Goal: Task Accomplishment & Management: Use online tool/utility

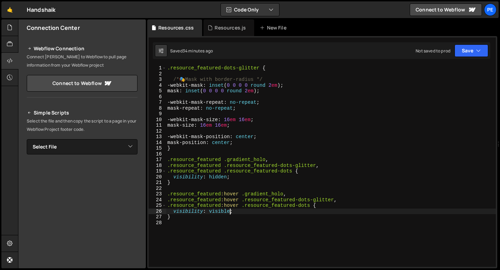
scroll to position [0, 4]
click at [186, 227] on div ".resource_featured-dots-glitter { /* 🎭 Mask with border-radius */ -webkit-mask …" at bounding box center [331, 171] width 330 height 213
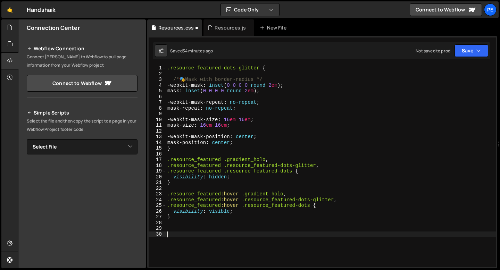
scroll to position [39, 0]
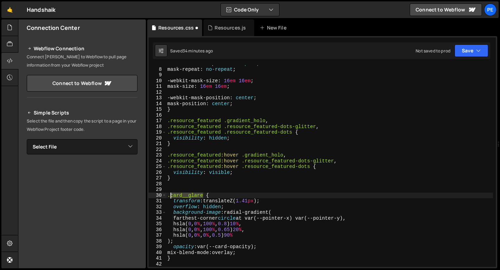
drag, startPoint x: 203, startPoint y: 195, endPoint x: 171, endPoint y: 193, distance: 32.0
click at [171, 194] on div "-webkit-mask-repeat : no-repeat ; mask-repeat : no-repeat ; -webkit-mask-size :…" at bounding box center [329, 167] width 327 height 213
paste textarea "resource_featured-"
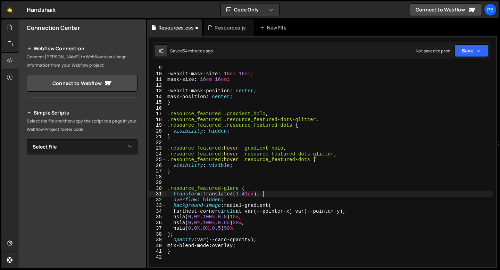
click at [267, 194] on div "-webkit-mask-size : 16 em 16 em ; mask-size : 16 em 16 em ; -webkit-mask-positi…" at bounding box center [329, 171] width 327 height 213
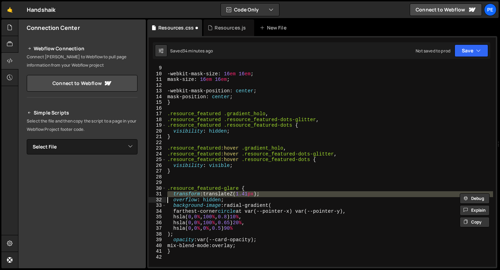
click at [267, 194] on div "-webkit-mask-size : 16 em 16 em ; mask-size : 16 em 16 em ; -webkit-mask-positi…" at bounding box center [329, 171] width 327 height 213
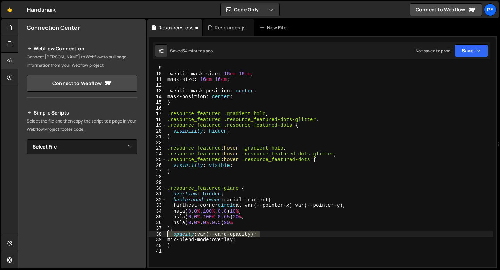
drag, startPoint x: 262, startPoint y: 236, endPoint x: 150, endPoint y: 233, distance: 112.8
click at [150, 233] on div "overflow: hidden; 9 10 11 12 13 14 15 16 17 18 19 20 21 22 23 24 25 26 27 28 29…" at bounding box center [321, 166] width 347 height 202
type textarea "opacity: var(--card-opacity);"
type textarea ");"
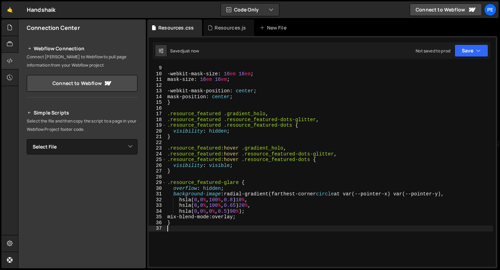
click at [353, 194] on div "-webkit-mask-size : 16 em 16 em ; mask-size : 16 em 16 em ; -webkit-mask-positi…" at bounding box center [329, 171] width 327 height 213
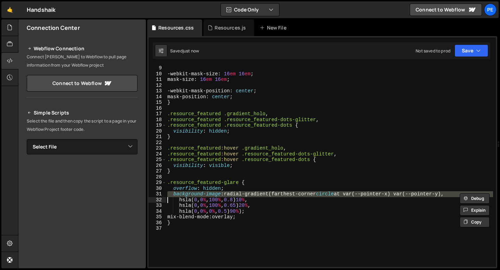
click at [353, 194] on div "-webkit-mask-size : 16 em 16 em ; mask-size : 16 em 16 em ; -webkit-mask-positi…" at bounding box center [329, 171] width 327 height 213
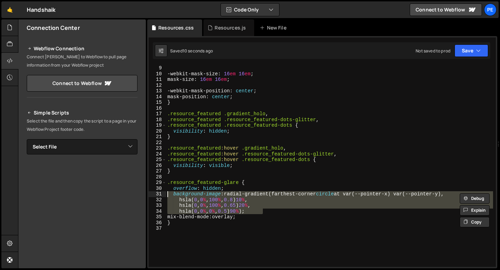
drag, startPoint x: 264, startPoint y: 211, endPoint x: 159, endPoint y: 193, distance: 106.6
click at [159, 193] on div "background-image: radial-gradient(farthest-corner circle at var(--pointer-x) va…" at bounding box center [321, 166] width 347 height 202
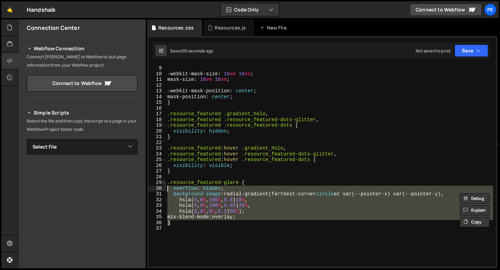
drag, startPoint x: 178, startPoint y: 222, endPoint x: 164, endPoint y: 183, distance: 41.6
click at [164, 183] on div "background-image: radial-gradient(farthest-corner circle at var(--pointer-x) va…" at bounding box center [321, 166] width 347 height 202
type textarea ".resource_featured-glare { overflow: hidden;"
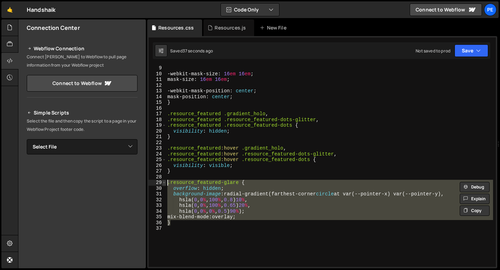
paste textarea
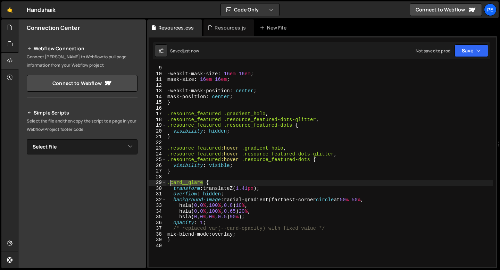
drag, startPoint x: 202, startPoint y: 182, endPoint x: 170, endPoint y: 182, distance: 32.6
click at [170, 182] on div "-webkit-mask-size : 16 em 16 em ; mask-size : 16 em 16 em ; -webkit-mask-positi…" at bounding box center [329, 171] width 327 height 213
paste textarea "resource_featured-"
click at [236, 189] on div "-webkit-mask-size : 16 em 16 em ; mask-size : 16 em 16 em ; -webkit-mask-positi…" at bounding box center [329, 171] width 327 height 213
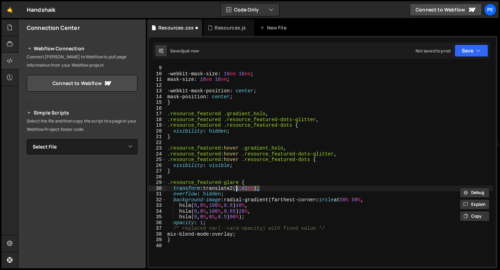
click at [236, 189] on div "-webkit-mask-size : 16 em 16 em ; mask-size : 16 em 16 em ; -webkit-mask-positi…" at bounding box center [329, 171] width 327 height 213
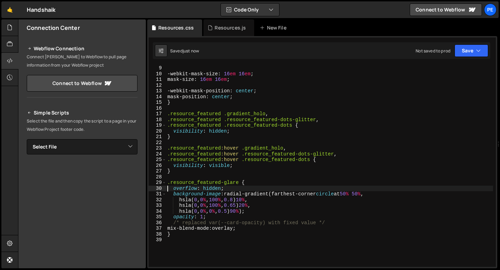
click at [225, 224] on div "-webkit-mask-size : 16 em 16 em ; mask-size : 16 em 16 em ; -webkit-mask-positi…" at bounding box center [329, 171] width 327 height 213
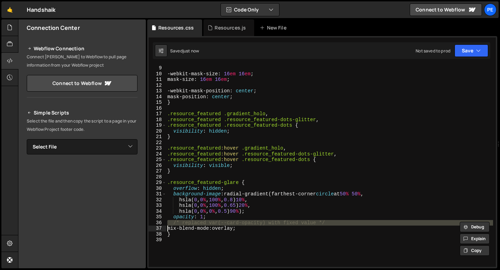
click at [225, 224] on div "-webkit-mask-size : 16 em 16 em ; mask-size : 16 em 16 em ; -webkit-mask-positi…" at bounding box center [329, 171] width 327 height 213
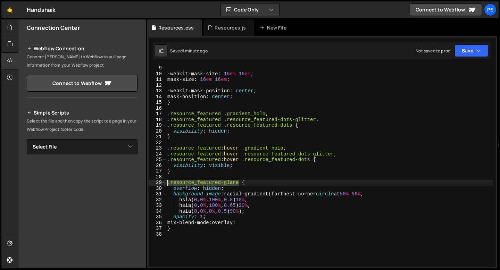
drag, startPoint x: 238, startPoint y: 182, endPoint x: 168, endPoint y: 181, distance: 70.8
click at [168, 182] on div "-webkit-mask-size : 16 em 16 em ; mask-size : 16 em 16 em ; -webkit-mask-positi…" at bounding box center [329, 171] width 327 height 213
type textarea "}"
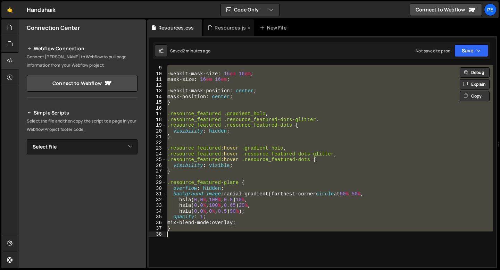
click at [228, 33] on div "Resources.js" at bounding box center [228, 27] width 51 height 17
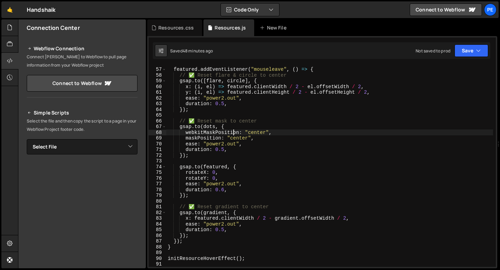
click at [234, 134] on div "featured . addEventListener ( "mouseleave" , ( ) => { // ✅ Reset flare & circle…" at bounding box center [329, 167] width 326 height 213
type textarea "initResourceHoverEffect();"
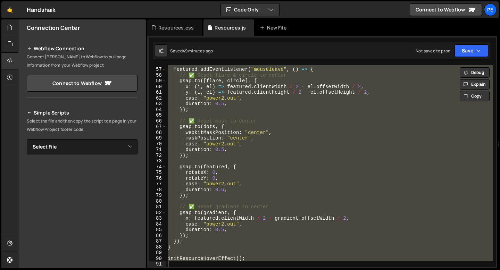
paste textarea
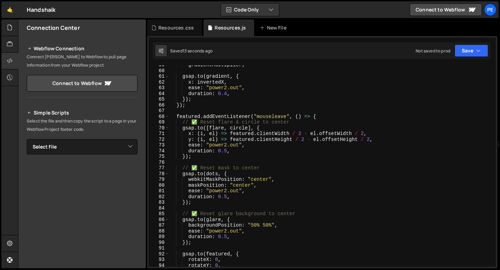
scroll to position [307, 0]
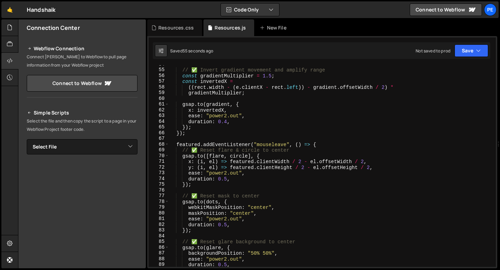
click at [217, 200] on div "// ✅ Invert gradient movement and amplify range const gradientMultiplier = 1.5 …" at bounding box center [331, 167] width 324 height 213
type textarea "initResourceHoverEffect();"
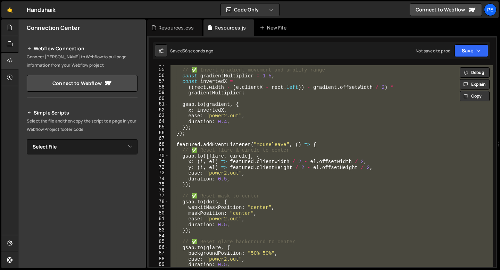
paste textarea
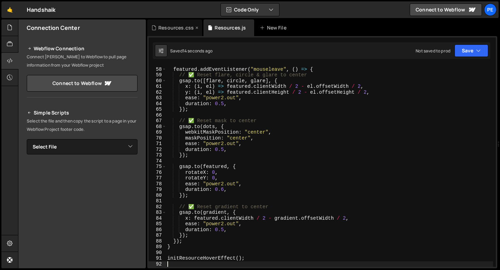
click at [169, 25] on div "Resources.css" at bounding box center [175, 27] width 35 height 7
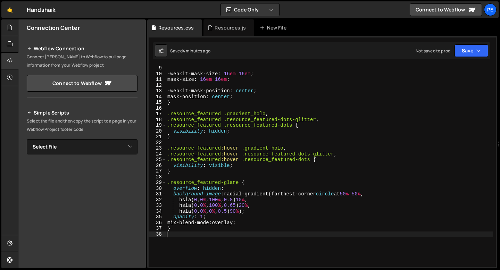
click at [233, 222] on div "-webkit-mask-size : 16 em 16 em ; mask-size : 16 em 16 em ; -webkit-mask-positi…" at bounding box center [329, 171] width 327 height 213
click at [250, 225] on div "-webkit-mask-size : 16 em 16 em ; mask-size : 16 em 16 em ; -webkit-mask-positi…" at bounding box center [329, 171] width 327 height 213
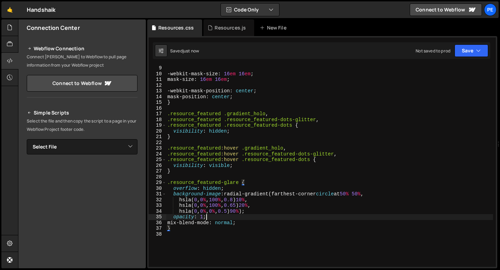
click at [239, 220] on div "-webkit-mask-size : 16 em 16 em ; mask-size : 16 em 16 em ; -webkit-mask-positi…" at bounding box center [329, 171] width 327 height 213
click at [247, 222] on div "-webkit-mask-size : 16 em 16 em ; mask-size : 16 em 16 em ; -webkit-mask-positi…" at bounding box center [329, 171] width 327 height 213
type textarea "mix-blend-mode: normal;"
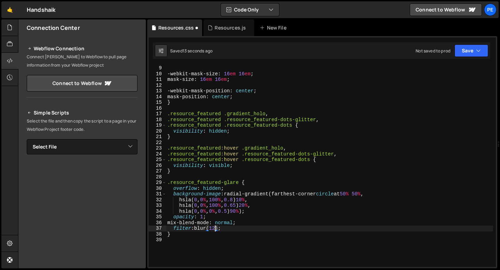
scroll to position [0, 3]
click at [226, 222] on div "-webkit-mask-size : 16 em 16 em ; mask-size : 16 em 16 em ; -webkit-mask-positi…" at bounding box center [329, 171] width 327 height 213
click at [234, 224] on div "-webkit-mask-size : 16 em 16 em ; mask-size : 16 em 16 em ; -webkit-mask-positi…" at bounding box center [329, 171] width 327 height 213
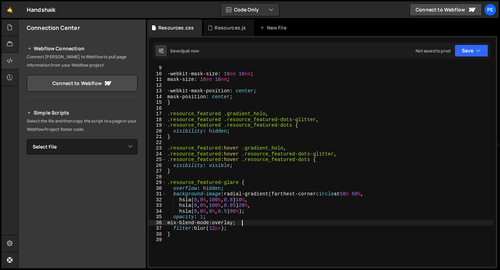
click at [234, 224] on div "-webkit-mask-size : 16 em 16 em ; mask-size : 16 em 16 em ; -webkit-mask-positi…" at bounding box center [329, 171] width 327 height 213
click at [228, 112] on div "-webkit-mask-size : 16 em 16 em ; mask-size : 16 em 16 em ; -webkit-mask-positi…" at bounding box center [329, 171] width 327 height 213
type textarea ".resource_featured .gradient_holo,"
click at [227, 28] on div "Resources.js" at bounding box center [229, 27] width 31 height 7
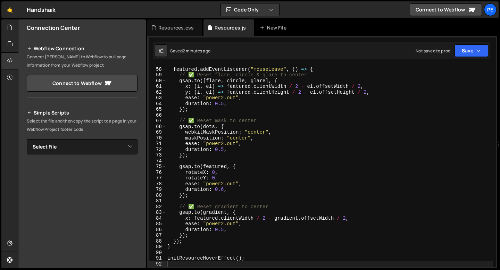
click at [228, 120] on div "featured . addEventListener ( "mouseleave" , ( ) => { // ✅ Reset flare, circle …" at bounding box center [329, 167] width 327 height 213
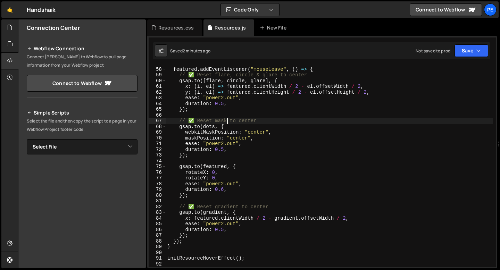
type textarea "initResourceHoverEffect();"
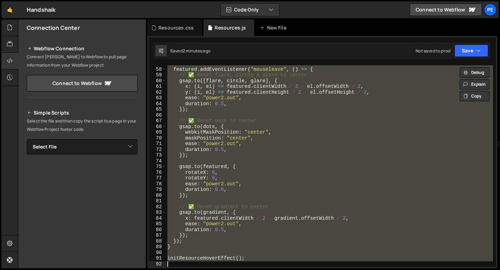
paste textarea
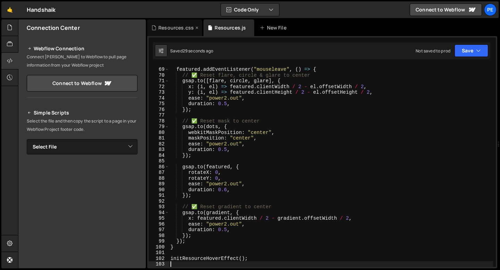
click at [173, 30] on div "Resources.css" at bounding box center [175, 27] width 35 height 7
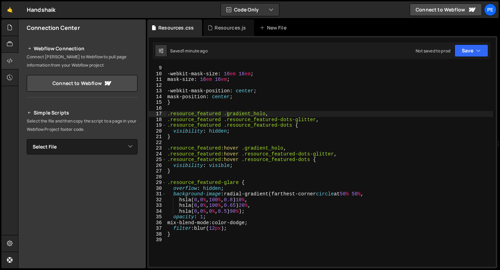
click at [247, 199] on div "-webkit-mask-size : 16 em 16 em ; mask-size : 16 em 16 em ; -webkit-mask-positi…" at bounding box center [329, 171] width 327 height 213
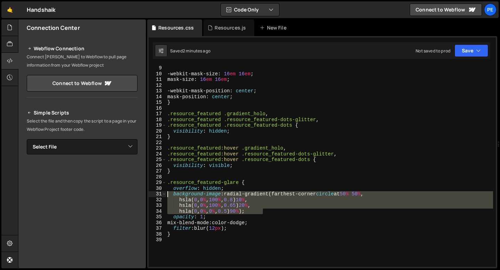
drag, startPoint x: 272, startPoint y: 211, endPoint x: 168, endPoint y: 196, distance: 105.2
click at [167, 196] on div "-webkit-mask-size : 16 em 16 em ; mask-size : 16 em 16 em ; -webkit-mask-positi…" at bounding box center [329, 171] width 327 height 213
click at [246, 197] on div "-webkit-mask-size : 16 em 16 em ; mask-size : 16 em 16 em ; -webkit-mask-positi…" at bounding box center [329, 166] width 327 height 202
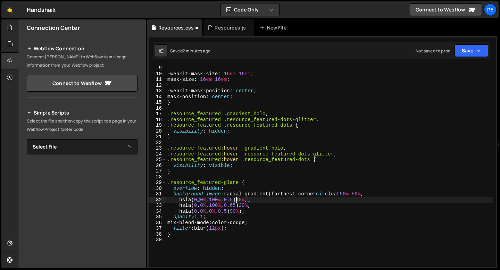
click at [237, 201] on div "-webkit-mask-size : 16 em 16 em ; mask-size : 16 em 16 em ; -webkit-mask-positi…" at bounding box center [329, 171] width 327 height 213
click at [250, 205] on div "-webkit-mask-size : 16 em 16 em ; mask-size : 16 em 16 em ; -webkit-mask-positi…" at bounding box center [329, 171] width 327 height 213
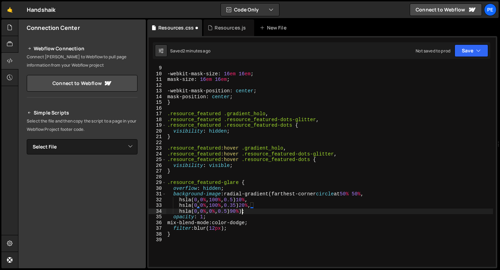
click at [240, 211] on div "-webkit-mask-size : 16 em 16 em ; mask-size : 16 em 16 em ; -webkit-mask-positi…" at bounding box center [329, 171] width 327 height 213
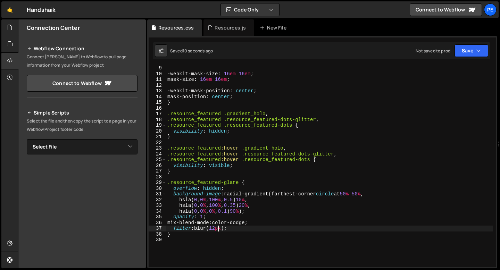
click at [218, 228] on div "-webkit-mask-size : 16 em 16 em ; mask-size : 16 em 16 em ; -webkit-mask-positi…" at bounding box center [329, 171] width 327 height 213
click at [214, 228] on div "-webkit-mask-size : 16 em 16 em ; mask-size : 16 em 16 em ; -webkit-mask-positi…" at bounding box center [329, 171] width 327 height 213
click at [247, 223] on div "-webkit-mask-size : 16 em 16 em ; mask-size : 16 em 16 em ; -webkit-mask-positi…" at bounding box center [329, 171] width 327 height 213
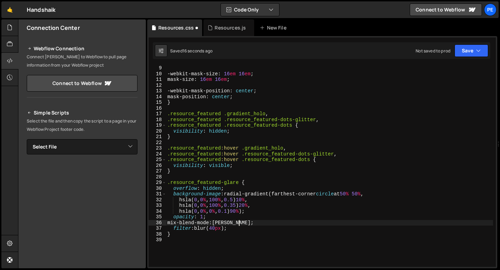
scroll to position [0, 5]
click at [217, 228] on div "-webkit-mask-size : 16 em 16 em ; mask-size : 16 em 16 em ; -webkit-mask-positi…" at bounding box center [329, 171] width 327 height 213
click at [228, 222] on div "-webkit-mask-size : 16 em 16 em ; mask-size : 16 em 16 em ; -webkit-mask-positi…" at bounding box center [329, 171] width 327 height 213
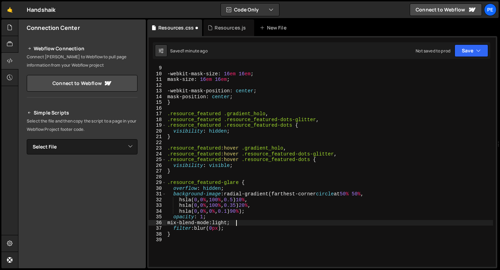
scroll to position [0, 5]
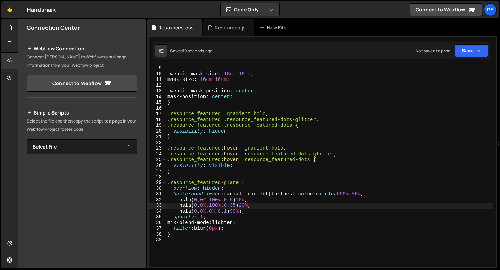
click at [250, 205] on div "-webkit-mask-size : 16 em 16 em ; mask-size : 16 em 16 em ; -webkit-mask-positi…" at bounding box center [329, 171] width 327 height 213
click at [250, 208] on div "-webkit-mask-size : 16 em 16 em ; mask-size : 16 em 16 em ; -webkit-mask-positi…" at bounding box center [329, 171] width 327 height 213
click at [257, 206] on div "-webkit-mask-size : 16 em 16 em ; mask-size : 16 em 16 em ; -webkit-mask-positi…" at bounding box center [329, 171] width 327 height 213
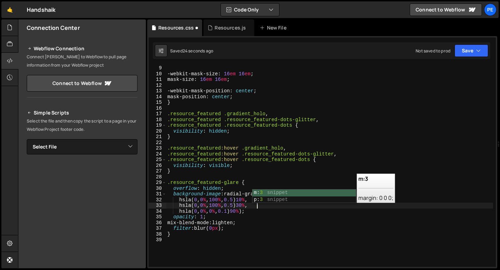
scroll to position [0, 6]
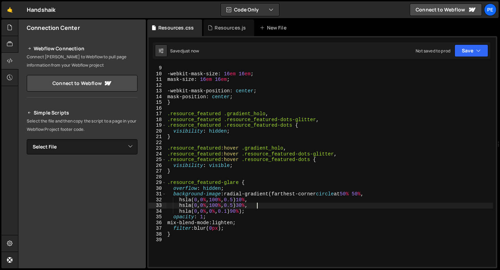
click at [230, 220] on div "-webkit-mask-size : 16 em 16 em ; mask-size : 16 em 16 em ; -webkit-mask-positi…" at bounding box center [329, 171] width 327 height 213
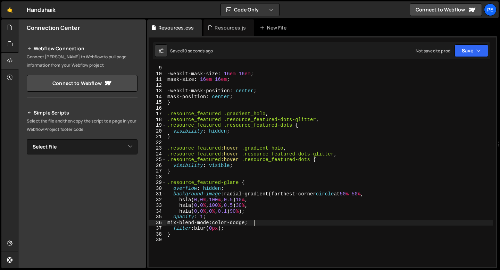
click at [213, 230] on div "-webkit-mask-size : 16 em 16 em ; mask-size : 16 em 16 em ; -webkit-mask-positi…" at bounding box center [329, 171] width 327 height 213
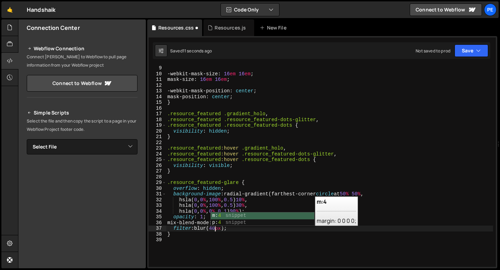
scroll to position [0, 3]
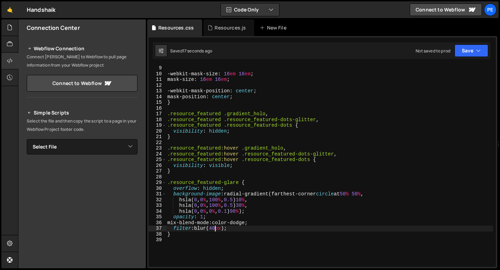
click at [243, 222] on div "-webkit-mask-size : 16 em 16 em ; mask-size : 16 em 16 em ; -webkit-mask-positi…" at bounding box center [329, 171] width 327 height 213
click at [215, 229] on div "-webkit-mask-size : 16 em 16 em ; mask-size : 16 em 16 em ; -webkit-mask-positi…" at bounding box center [329, 171] width 327 height 213
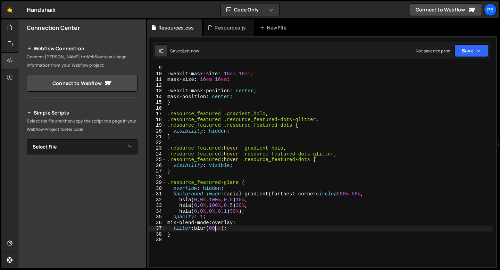
click at [216, 226] on div "-webkit-mask-size : 16 em 16 em ; mask-size : 16 em 16 em ; -webkit-mask-positi…" at bounding box center [329, 171] width 327 height 213
click at [248, 199] on div "-webkit-mask-size : 16 em 16 em ; mask-size : 16 em 16 em ; -webkit-mask-positi…" at bounding box center [329, 171] width 327 height 213
click at [231, 222] on div "-webkit-mask-size : 16 em 16 em ; mask-size : 16 em 16 em ; -webkit-mask-positi…" at bounding box center [329, 171] width 327 height 213
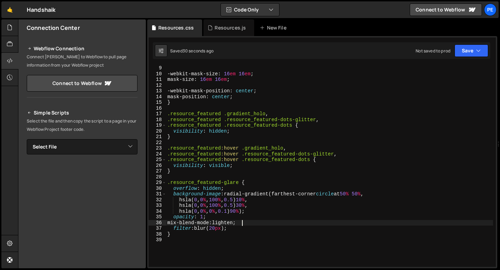
click at [232, 221] on div "-webkit-mask-size : 16 em 16 em ; mask-size : 16 em 16 em ; -webkit-mask-positi…" at bounding box center [329, 171] width 327 height 213
click at [244, 223] on div "-webkit-mask-size : 16 em 16 em ; mask-size : 16 em 16 em ; -webkit-mask-positi…" at bounding box center [329, 171] width 327 height 213
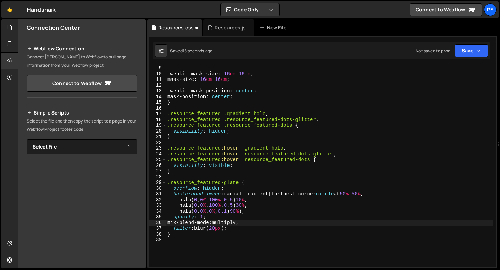
scroll to position [0, 5]
click at [232, 222] on div "-webkit-mask-size : 16 em 16 em ; mask-size : 16 em 16 em ; -webkit-mask-positi…" at bounding box center [329, 171] width 327 height 213
click at [247, 205] on div "-webkit-mask-size : 16 em 16 em ; mask-size : 16 em 16 em ; -webkit-mask-positi…" at bounding box center [329, 171] width 327 height 213
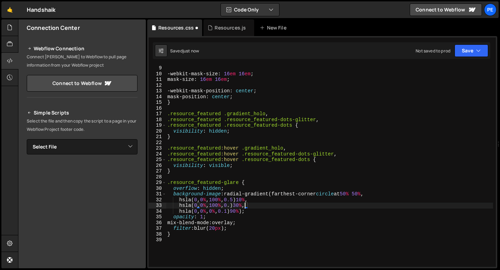
scroll to position [0, 6]
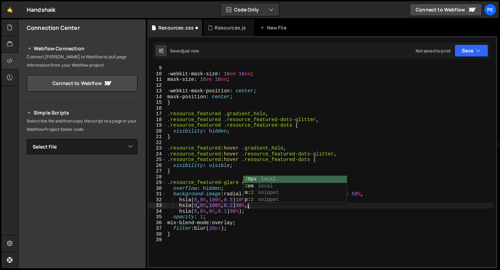
click at [241, 211] on div "-webkit-mask-size : 16 em 16 em ; mask-size : 16 em 16 em ; -webkit-mask-positi…" at bounding box center [329, 171] width 327 height 213
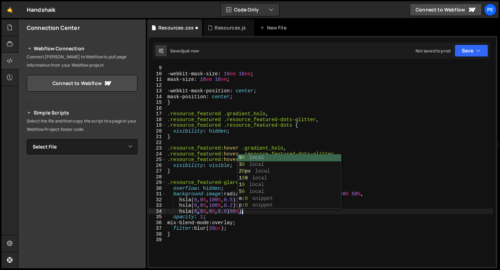
scroll to position [0, 5]
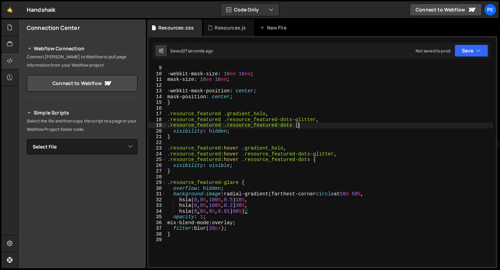
click at [310, 128] on div "-webkit-mask-size : 16 em 16 em ; mask-size : 16 em 16 em ; -webkit-mask-positi…" at bounding box center [329, 171] width 327 height 213
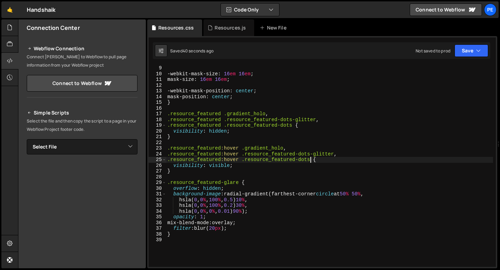
click at [310, 159] on div "-webkit-mask-size : 16 em 16 em ; mask-size : 16 em 16 em ; -webkit-mask-positi…" at bounding box center [329, 171] width 327 height 213
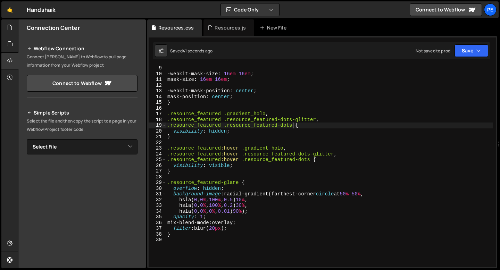
click at [291, 126] on div "-webkit-mask-size : 16 em 16 em ; mask-size : 16 em 16 em ; -webkit-mask-positi…" at bounding box center [329, 171] width 327 height 213
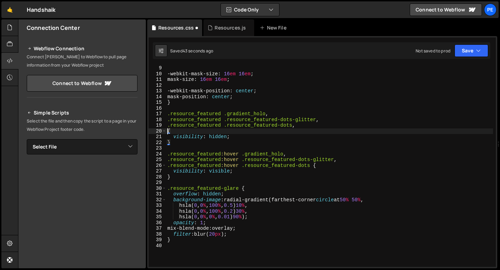
paste textarea "resource_featured-glare"
click at [168, 129] on div "-webkit-mask-size : 16 em 16 em ; mask-size : 16 em 16 em ; -webkit-mask-positi…" at bounding box center [329, 171] width 327 height 213
drag, startPoint x: 296, startPoint y: 130, endPoint x: 167, endPoint y: 131, distance: 128.3
click at [167, 131] on div "-webkit-mask-size : 16 em 16 em ; mask-size : 16 em 16 em ; -webkit-mask-positi…" at bounding box center [329, 171] width 327 height 213
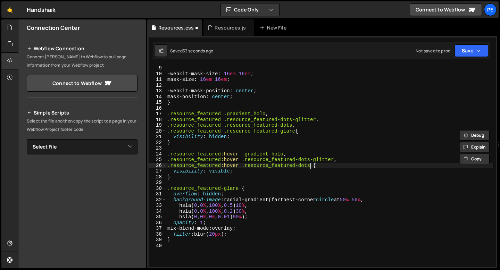
click at [310, 165] on div "-webkit-mask-size : 16 em 16 em ; mask-size : 16 em 16 em ; -webkit-mask-positi…" at bounding box center [329, 171] width 327 height 213
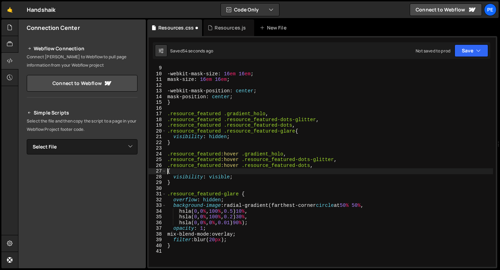
scroll to position [0, 0]
paste textarea ".resource_featured .resource_featured-glare"
click at [220, 170] on div "-webkit-mask-size : 16 em 16 em ; mask-size : 16 em 16 em ; -webkit-mask-positi…" at bounding box center [329, 171] width 327 height 213
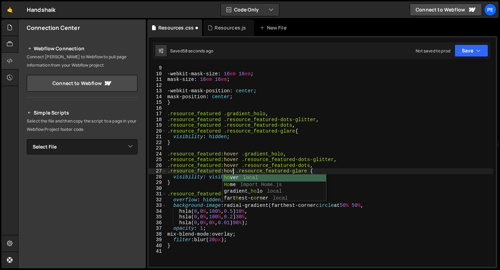
scroll to position [0, 5]
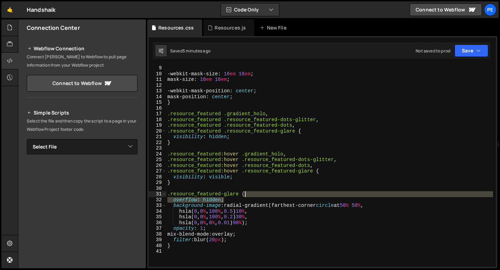
click at [251, 197] on div "-webkit-mask-size : 16 em 16 em ; mask-size : 16 em 16 em ; -webkit-mask-positi…" at bounding box center [329, 171] width 327 height 213
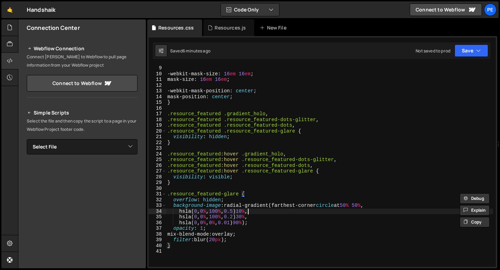
click at [246, 211] on div "-webkit-mask-size : 16 em 16 em ; mask-size : 16 em 16 em ; -webkit-mask-positi…" at bounding box center [329, 171] width 327 height 213
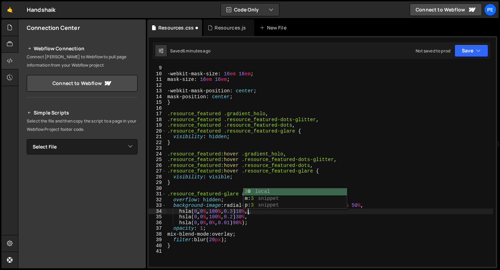
click at [215, 240] on div "-webkit-mask-size : 16 em 16 em ; mask-size : 16 em 16 em ; -webkit-mask-positi…" at bounding box center [329, 171] width 327 height 213
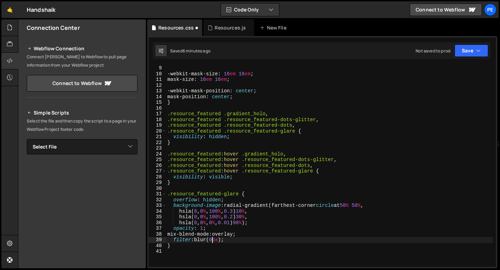
scroll to position [0, 3]
type textarea "filter: blur(30px);"
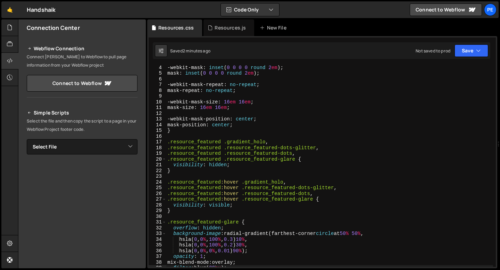
scroll to position [16, 0]
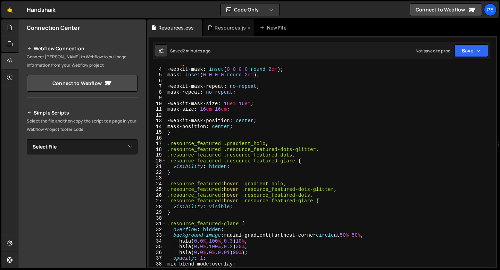
click at [221, 27] on div "Resources.js" at bounding box center [229, 27] width 31 height 7
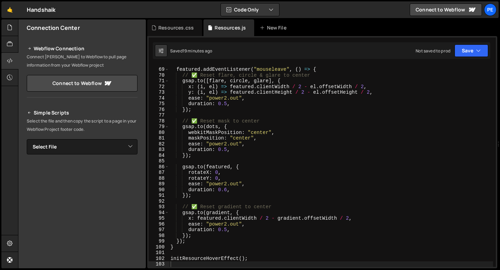
scroll to position [0, 0]
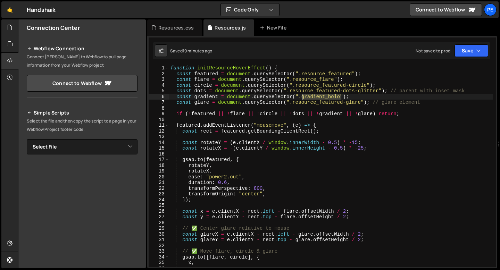
drag, startPoint x: 341, startPoint y: 96, endPoint x: 301, endPoint y: 97, distance: 39.2
click at [301, 97] on div "function initResourceHoverEffect ( ) { const featured = document . querySelecto…" at bounding box center [331, 171] width 324 height 213
paste textarea "-w"
type textarea "const gradient = document.querySelector(".gradient_holo");"
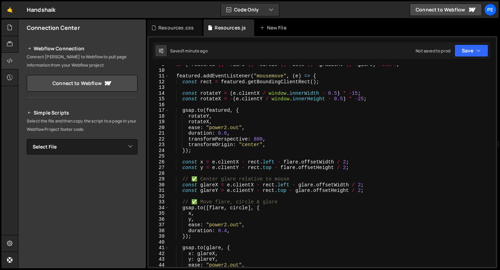
scroll to position [92, 0]
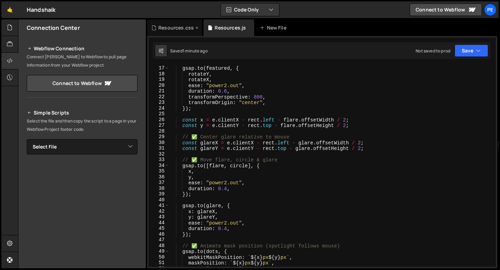
click at [180, 30] on div "Resources.css" at bounding box center [175, 27] width 35 height 7
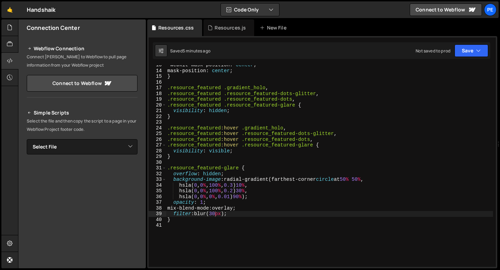
scroll to position [131, 0]
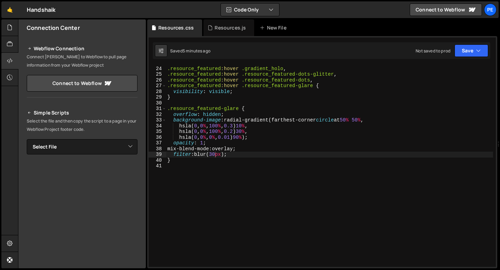
click at [215, 155] on div ".resource_featured :hover .gradient_holo , .resource_featured :hover .resource_…" at bounding box center [329, 166] width 327 height 213
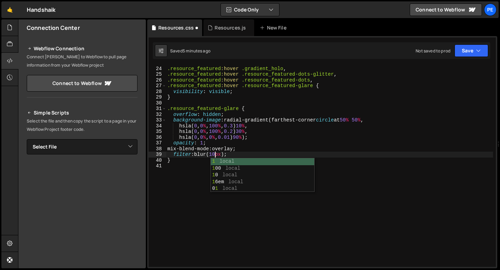
click at [246, 125] on div ".resource_featured :hover .gradient_holo , .resource_featured :hover .resource_…" at bounding box center [329, 166] width 327 height 213
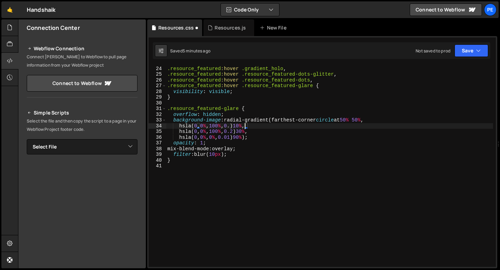
scroll to position [0, 6]
click at [237, 130] on div ".resource_featured :hover .gradient_holo , .resource_featured :hover .resource_…" at bounding box center [329, 166] width 327 height 213
click at [247, 130] on div ".resource_featured :hover .gradient_holo , .resource_featured :hover .resource_…" at bounding box center [329, 166] width 327 height 213
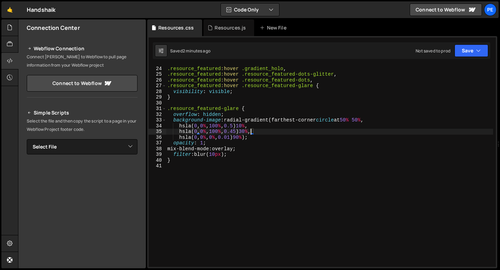
click at [238, 114] on div ".resource_featured :hover .gradient_holo , .resource_featured :hover .resource_…" at bounding box center [329, 166] width 327 height 213
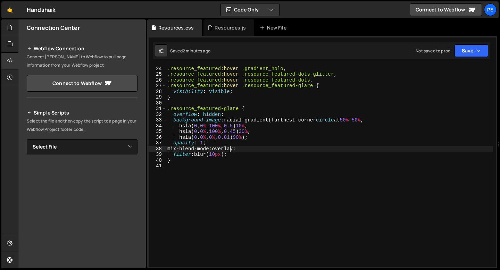
click at [230, 148] on div ".resource_featured :hover .gradient_holo , .resource_featured :hover .resource_…" at bounding box center [329, 166] width 327 height 213
click at [242, 146] on div ".resource_featured :hover .gradient_holo , .resource_featured :hover .resource_…" at bounding box center [329, 166] width 327 height 213
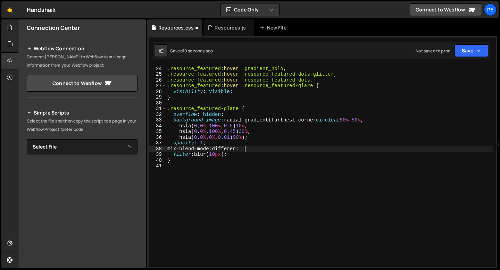
scroll to position [0, 6]
click at [240, 147] on div ".resource_featured :hover .gradient_holo , .resource_featured :hover .resource_…" at bounding box center [329, 166] width 327 height 213
click at [239, 147] on div ".resource_featured :hover .gradient_holo , .resource_featured :hover .resource_…" at bounding box center [329, 166] width 327 height 213
click at [241, 150] on div ".resource_featured :hover .gradient_holo , .resource_featured :hover .resource_…" at bounding box center [329, 166] width 327 height 213
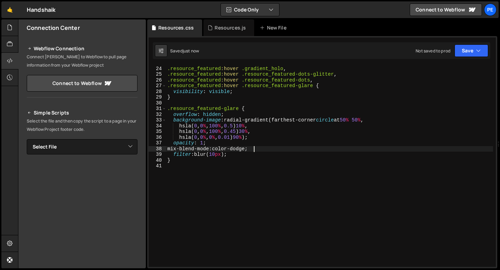
click at [241, 150] on div ".resource_featured :hover .gradient_holo , .resource_featured :hover .resource_…" at bounding box center [329, 166] width 327 height 213
type textarea "mix-blend-mode: overlay;"
